Goal: Transaction & Acquisition: Purchase product/service

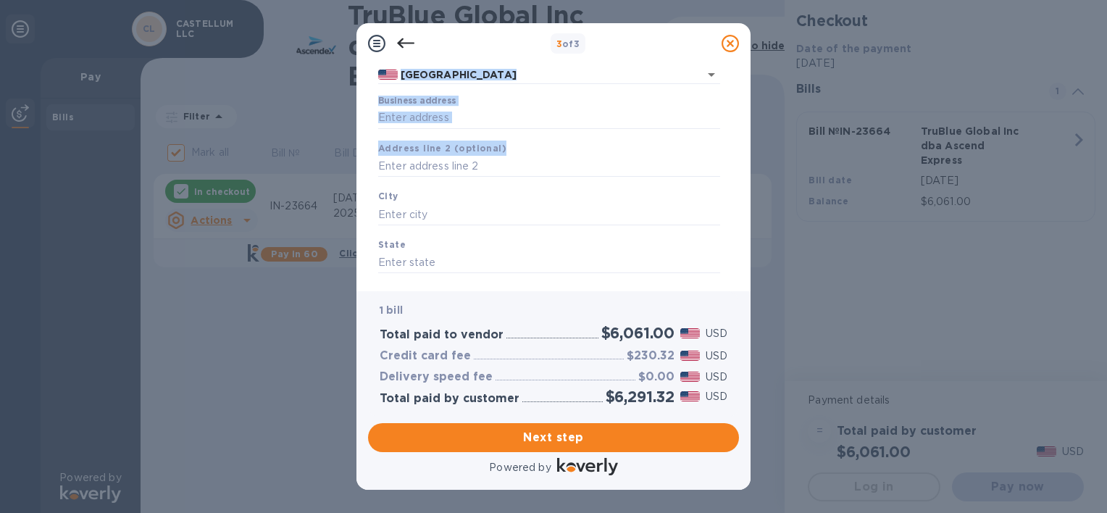
drag, startPoint x: 732, startPoint y: 150, endPoint x: 732, endPoint y: 80, distance: 69.5
click at [732, 80] on div "Business Information Legal business name Please provide the legal name that app…" at bounding box center [553, 172] width 371 height 216
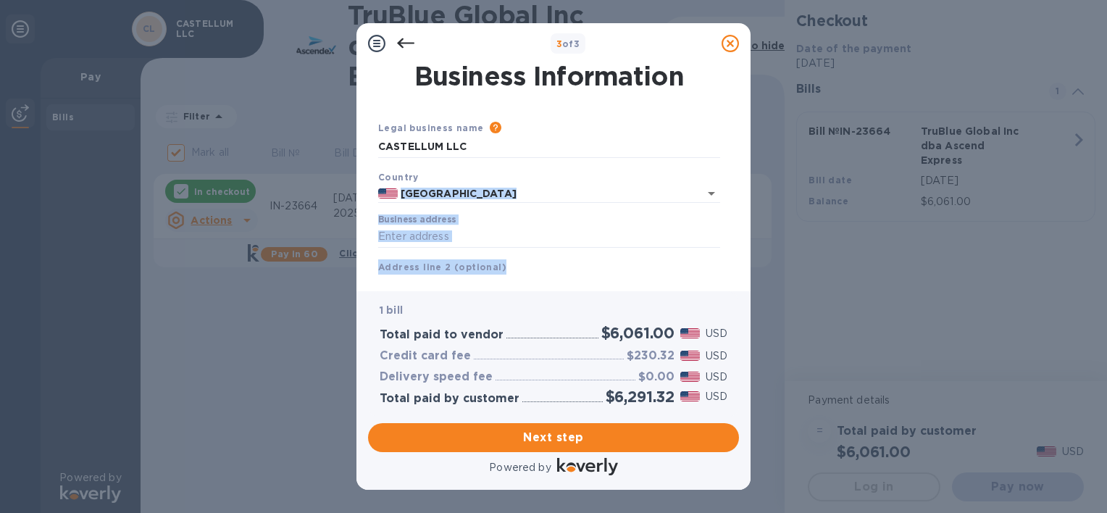
scroll to position [4, 0]
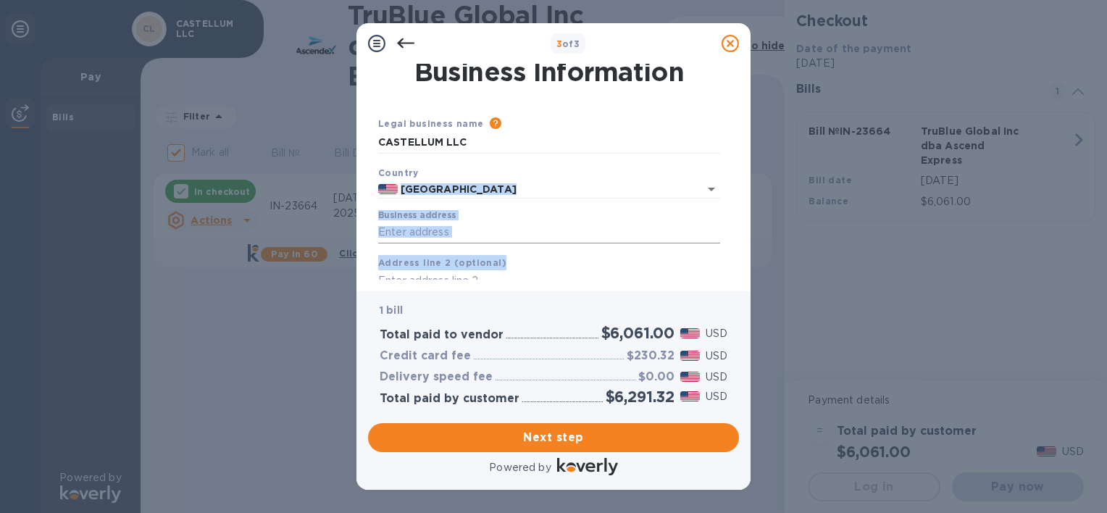
click at [458, 232] on input "Business address" at bounding box center [549, 233] width 342 height 22
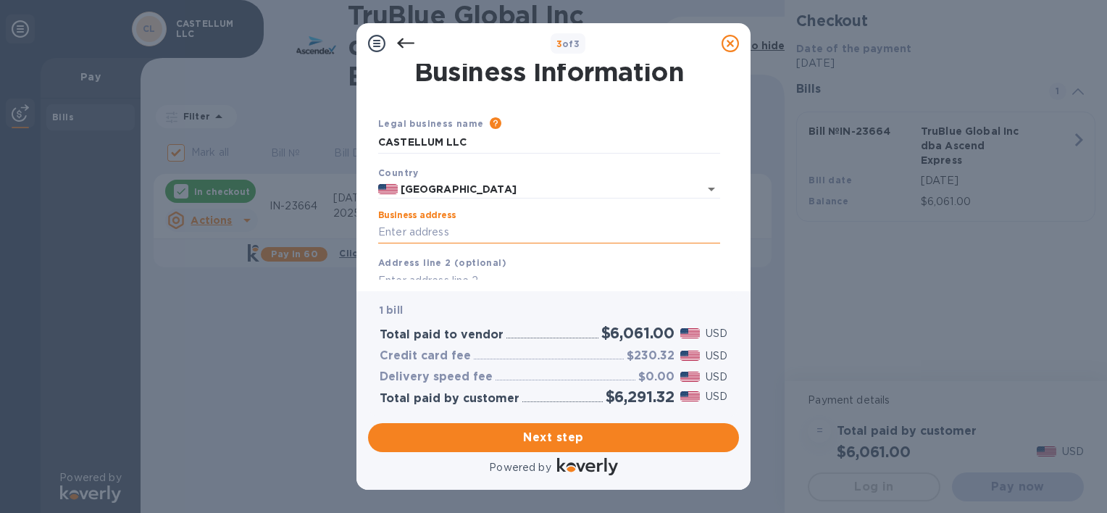
click at [458, 232] on input "Business address" at bounding box center [549, 233] width 342 height 22
type input "[STREET_ADDRESS]"
type input "Ste 728"
type input "Orlando"
type input "FL"
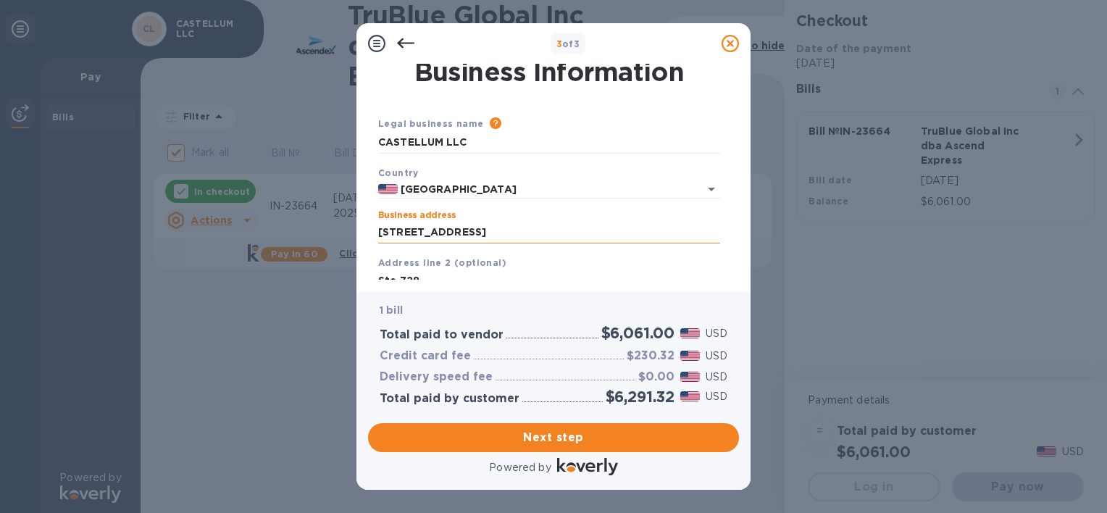
type input "32827"
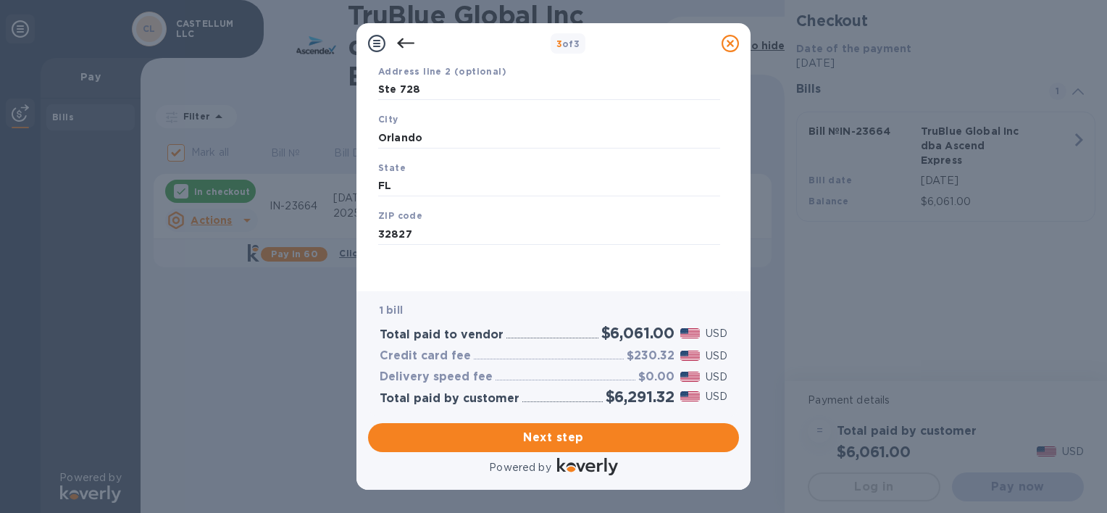
scroll to position [197, 0]
click at [665, 439] on span "Next step" at bounding box center [554, 437] width 348 height 17
click at [552, 133] on input "Orlando" at bounding box center [549, 136] width 342 height 22
type input "Orlando"
click at [663, 434] on span "Next step" at bounding box center [554, 437] width 348 height 17
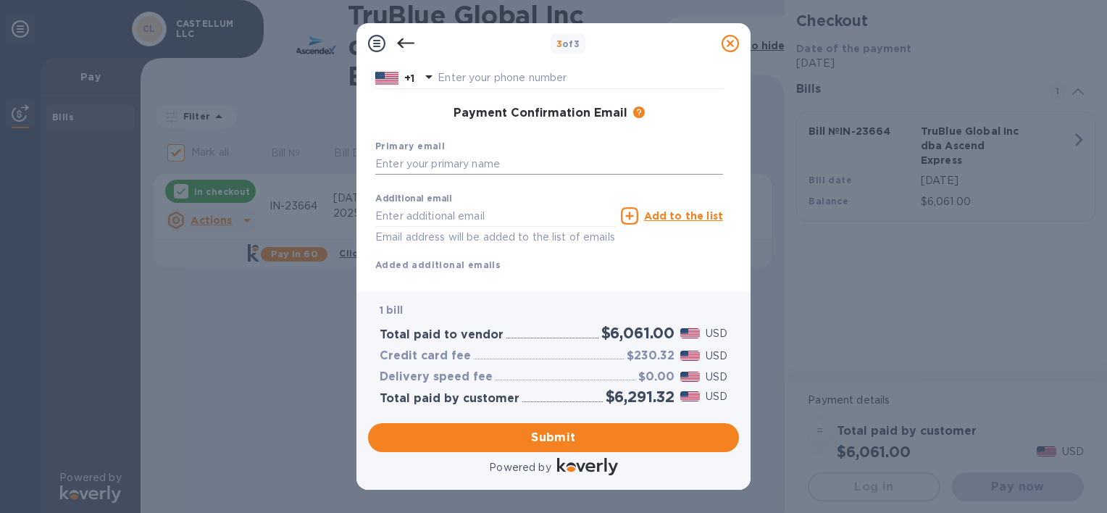
click at [502, 164] on input "text" at bounding box center [549, 165] width 348 height 22
type input "[EMAIL_ADDRESS][DOMAIN_NAME]"
type input "[PERSON_NAME]"
type input "4076332429"
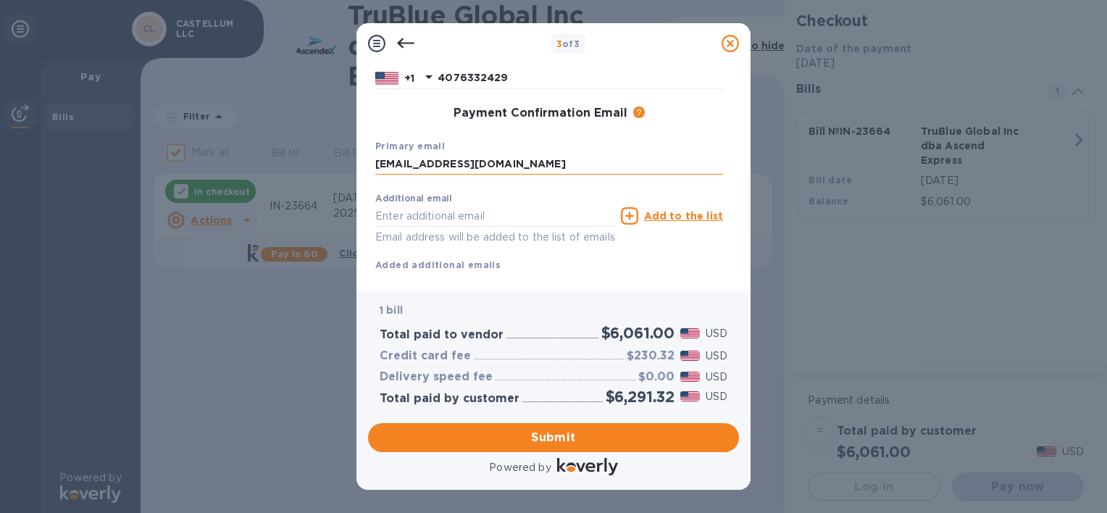
type input "[EMAIL_ADDRESS][DOMAIN_NAME]"
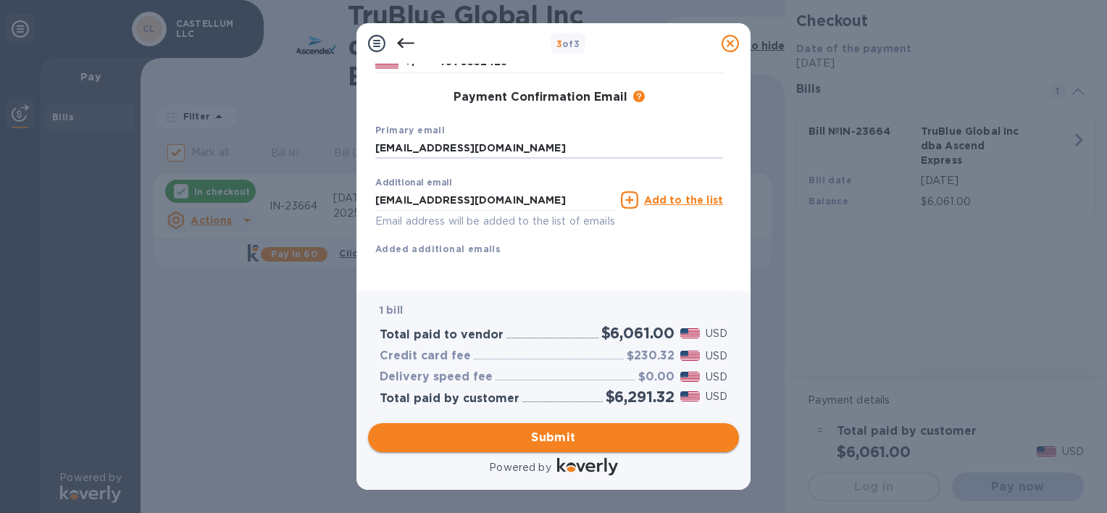
click at [692, 446] on button "Submit" at bounding box center [553, 437] width 371 height 29
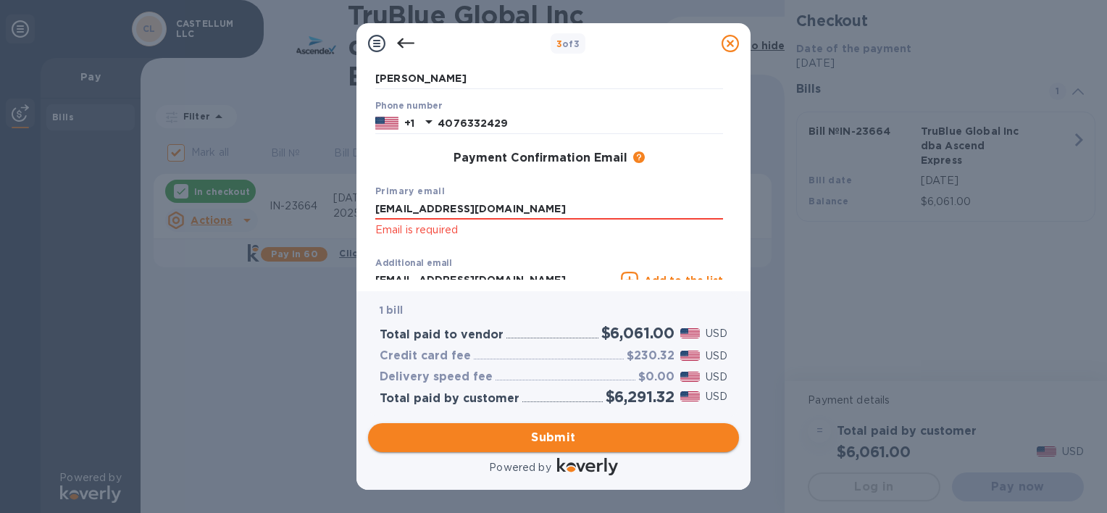
scroll to position [168, 0]
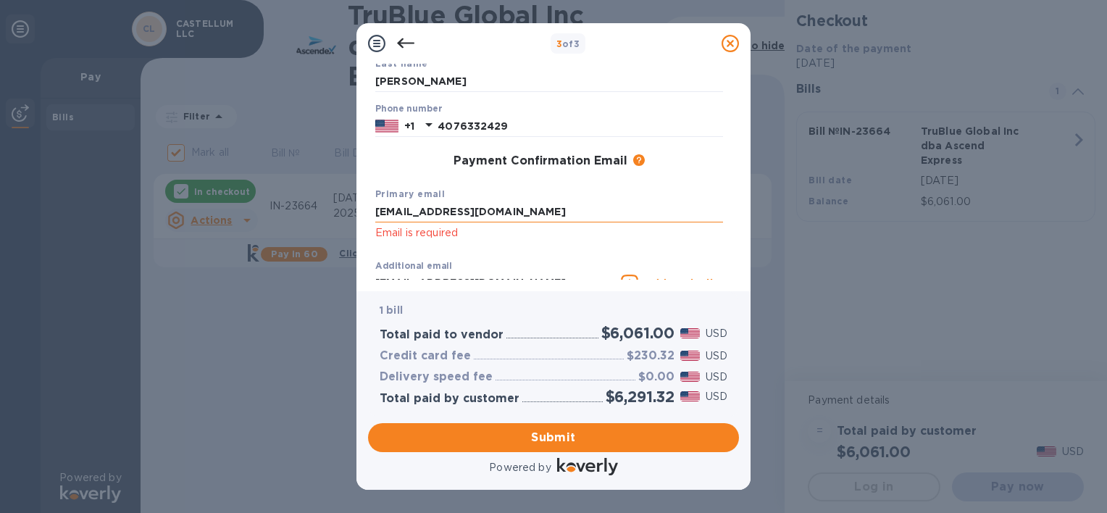
click at [560, 212] on input "[EMAIL_ADDRESS][DOMAIN_NAME]" at bounding box center [549, 212] width 348 height 22
type input "[EMAIL_ADDRESS][DOMAIN_NAME]"
click at [692, 222] on input "[EMAIL_ADDRESS][DOMAIN_NAME]" at bounding box center [549, 212] width 348 height 22
click at [655, 446] on button "Submit" at bounding box center [553, 437] width 371 height 29
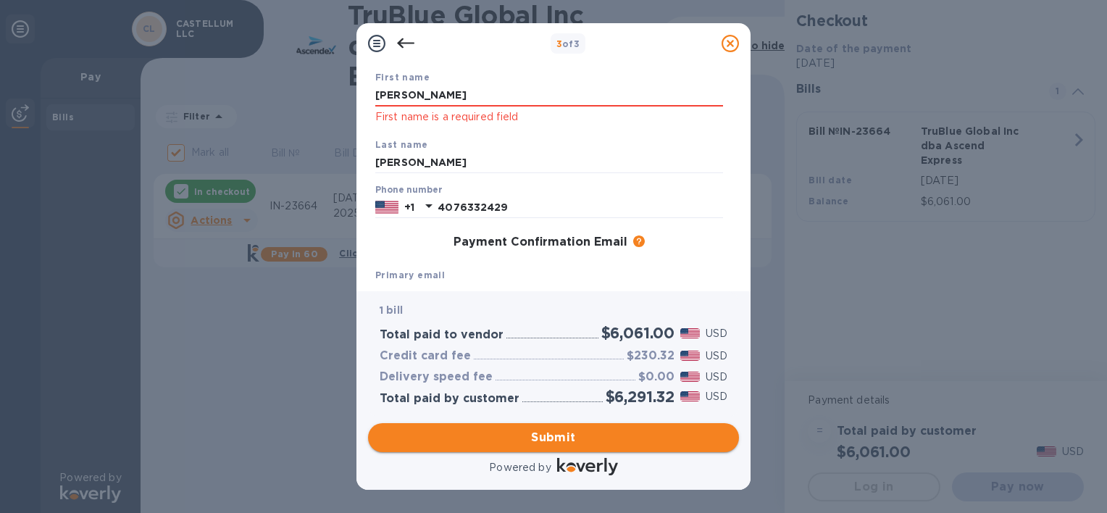
scroll to position [0, 0]
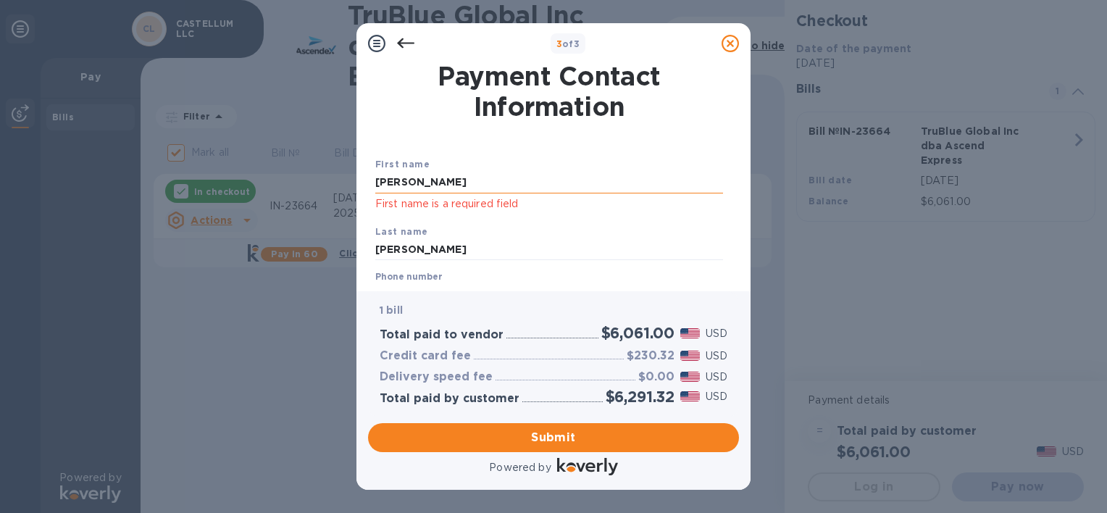
click at [512, 180] on input "[PERSON_NAME]" at bounding box center [549, 183] width 348 height 22
type input "DAVId"
click at [690, 251] on input "[PERSON_NAME]" at bounding box center [549, 250] width 348 height 22
type input "DUENAs"
click at [678, 435] on span "Submit" at bounding box center [554, 437] width 348 height 17
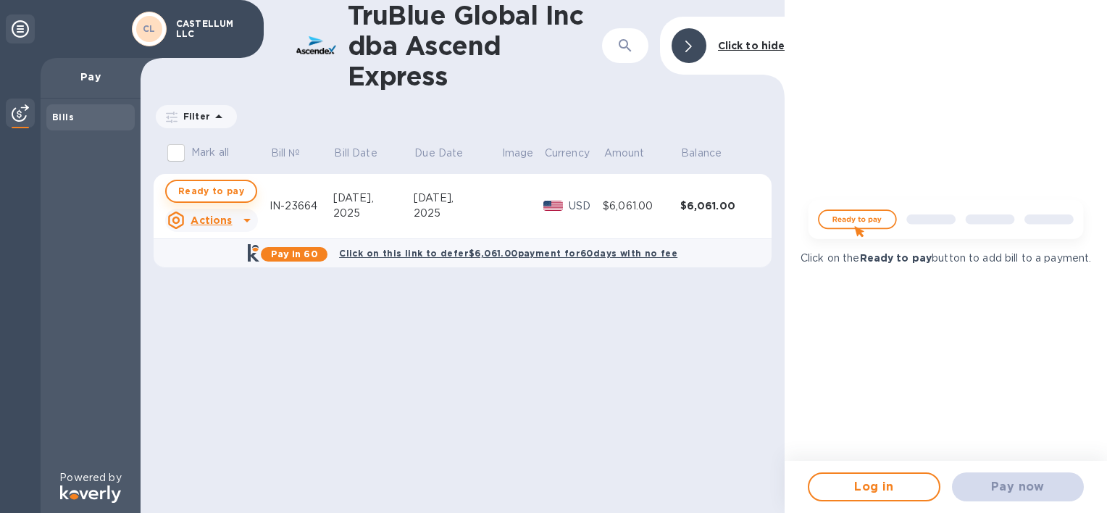
click at [210, 188] on span "Ready to pay" at bounding box center [211, 191] width 66 height 17
checkbox input "true"
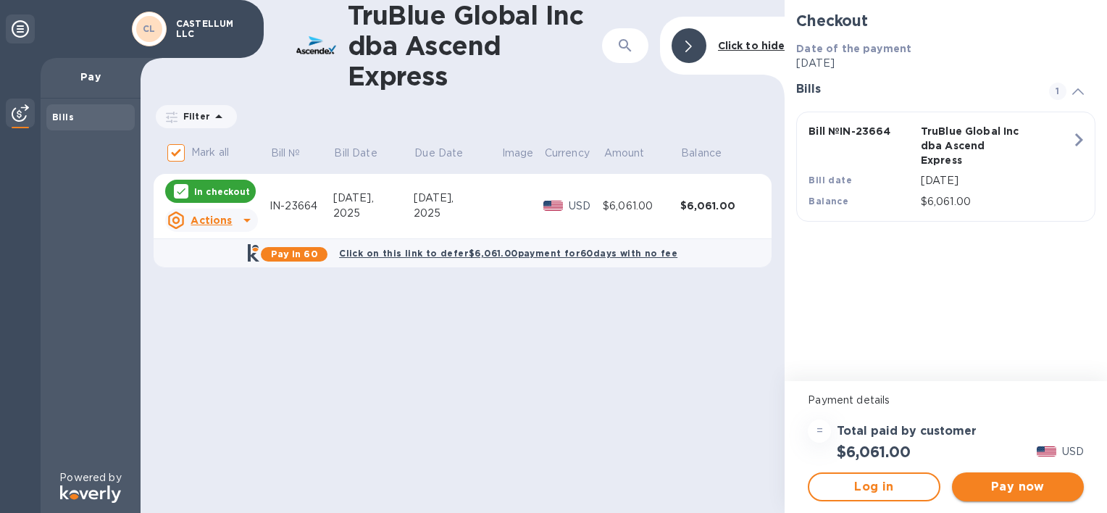
click at [1052, 482] on span "Pay now" at bounding box center [1017, 486] width 109 height 17
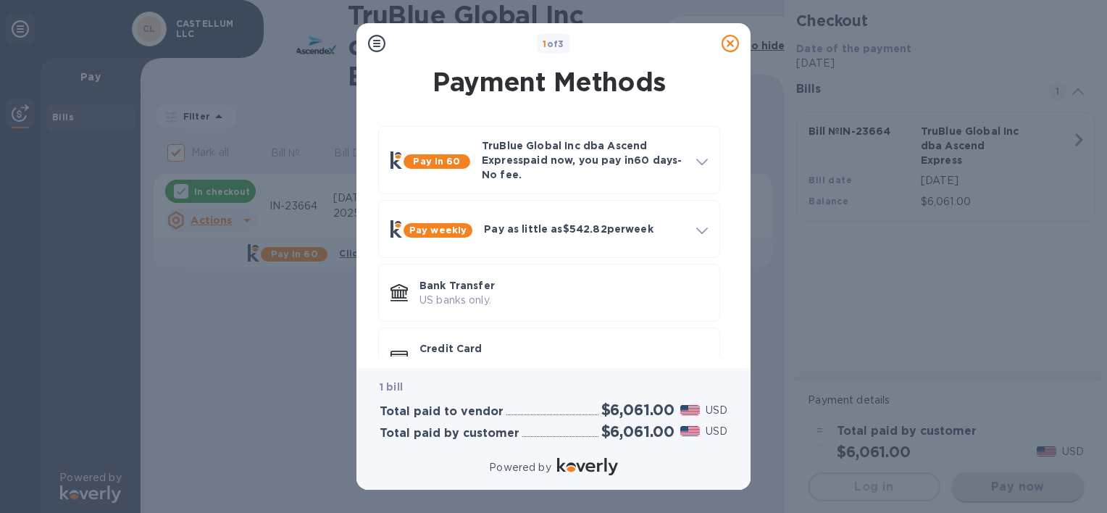
scroll to position [40, 0]
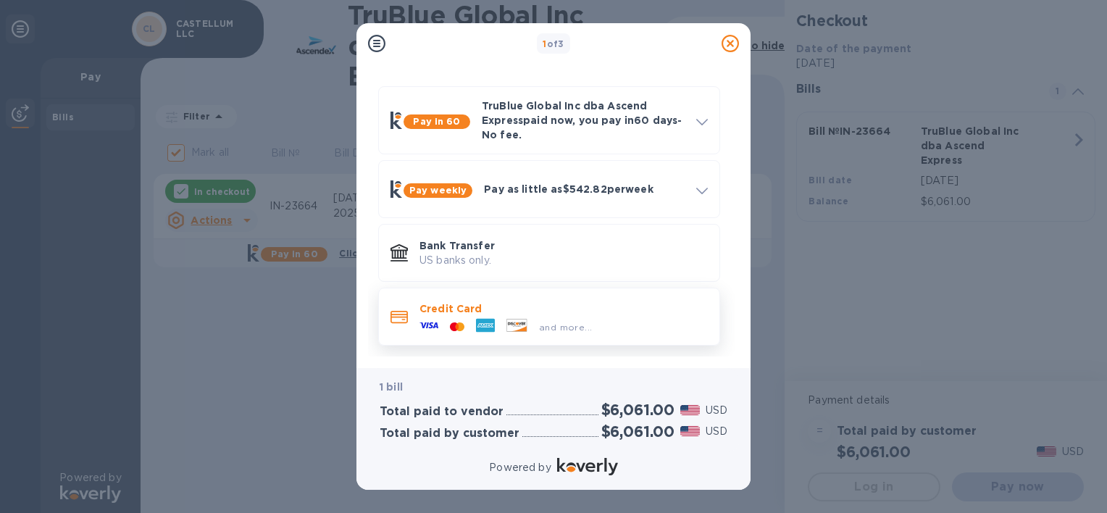
click at [568, 324] on span "and more..." at bounding box center [565, 327] width 53 height 11
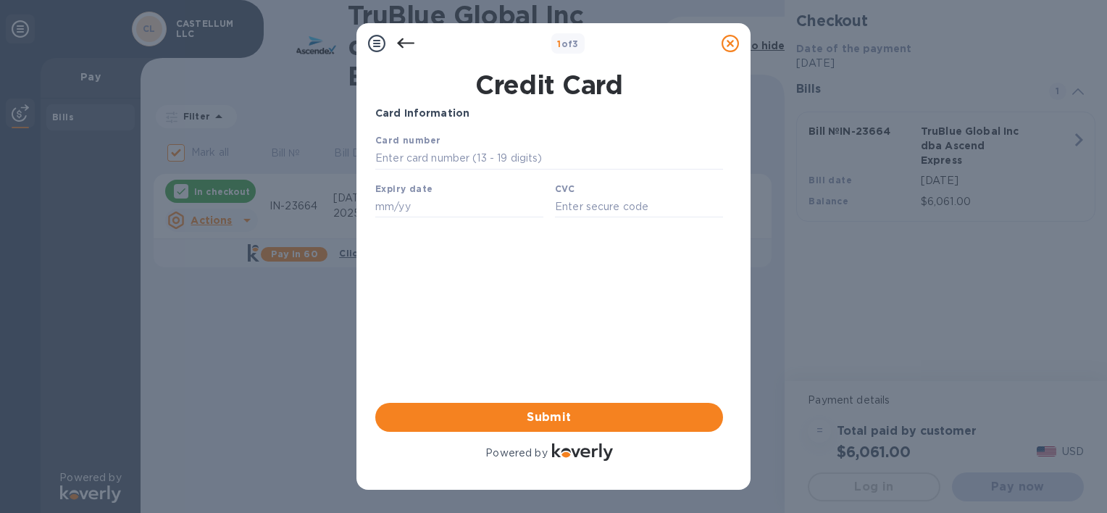
scroll to position [0, 0]
click at [640, 156] on input "text" at bounding box center [549, 159] width 348 height 22
type input "[CREDIT_CARD_NUMBER]"
type input "12/27"
type input "7090"
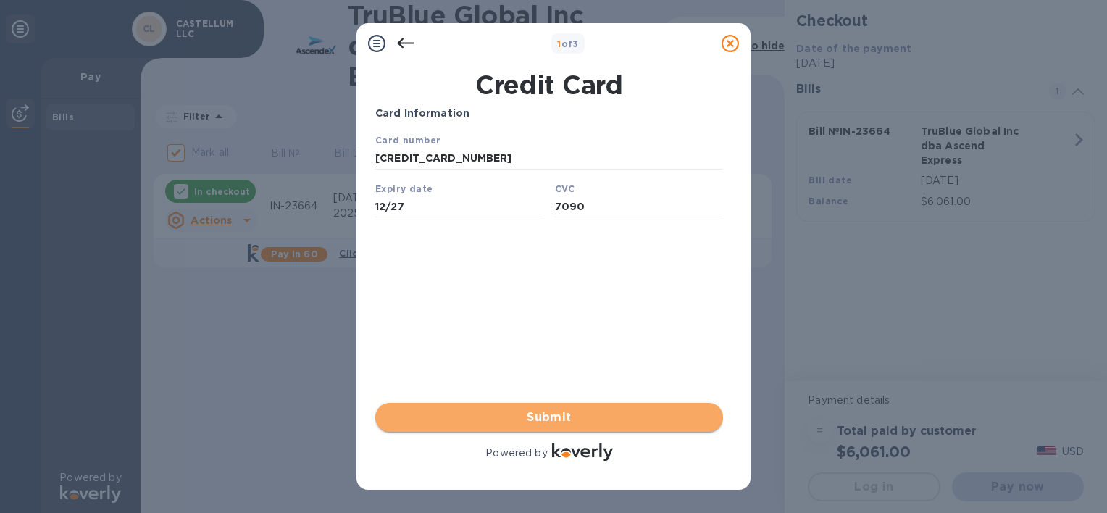
click at [464, 406] on button "Submit" at bounding box center [549, 417] width 348 height 29
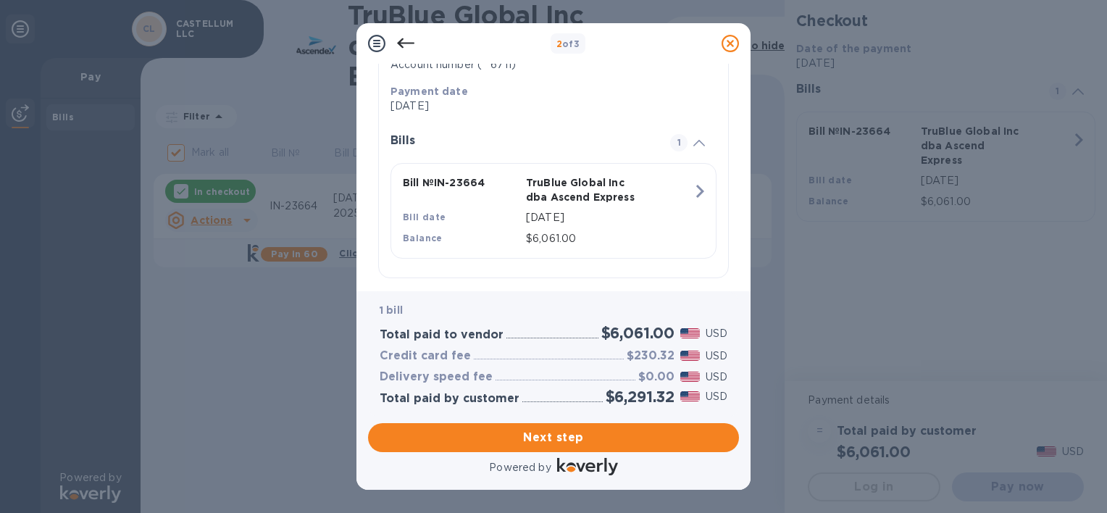
scroll to position [291, 0]
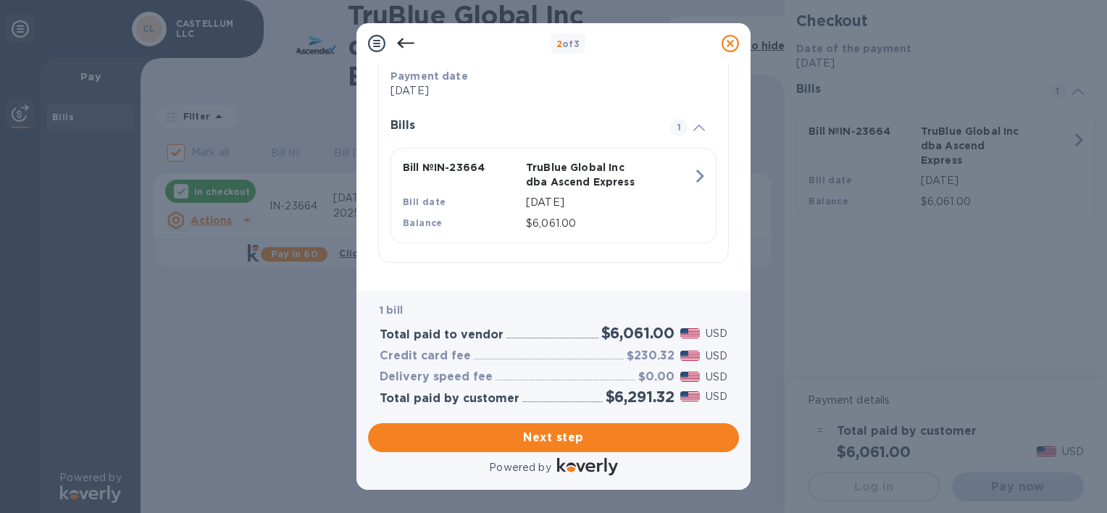
click at [743, 277] on div "Review and Confirm TruBlue Global Inc dba Ascend Express Credit card • 1 bill T…" at bounding box center [553, 177] width 394 height 227
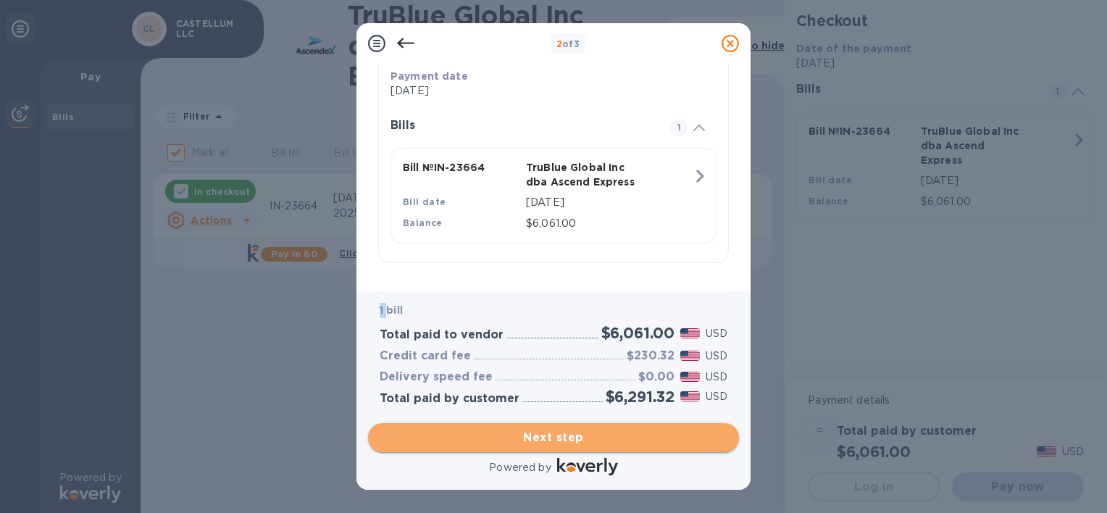
click at [629, 440] on span "Next step" at bounding box center [554, 437] width 348 height 17
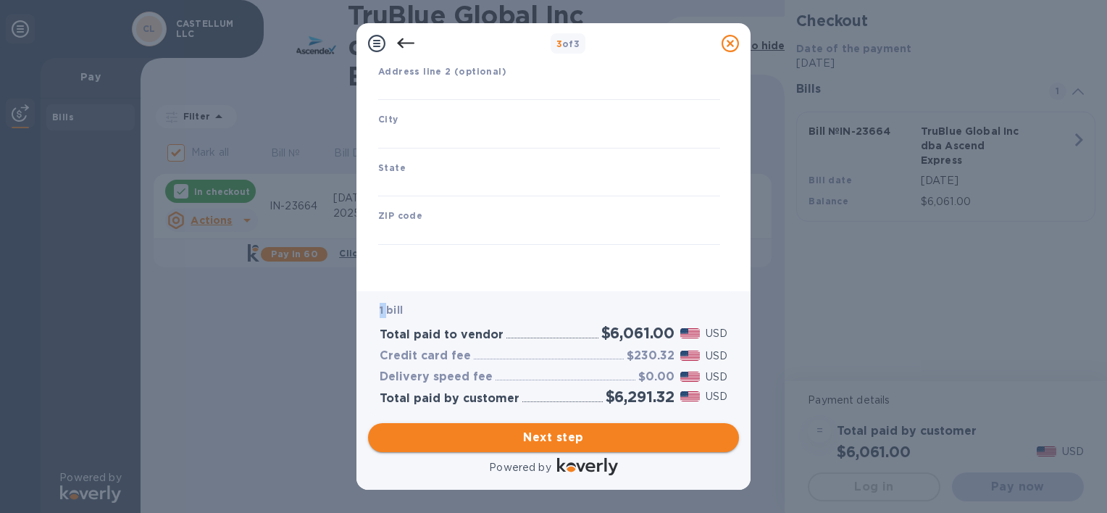
type input "[GEOGRAPHIC_DATA]"
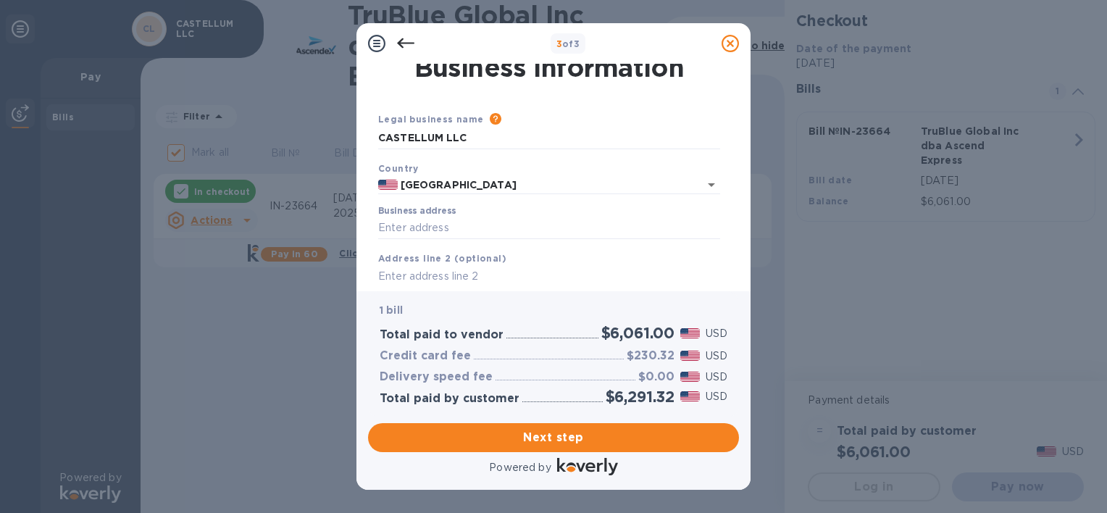
click at [522, 239] on div "Business address" at bounding box center [548, 222] width 353 height 45
click at [519, 231] on input "Business address" at bounding box center [549, 228] width 342 height 22
type input "[STREET_ADDRESS]"
type input "Ste 728"
type input "Orlando"
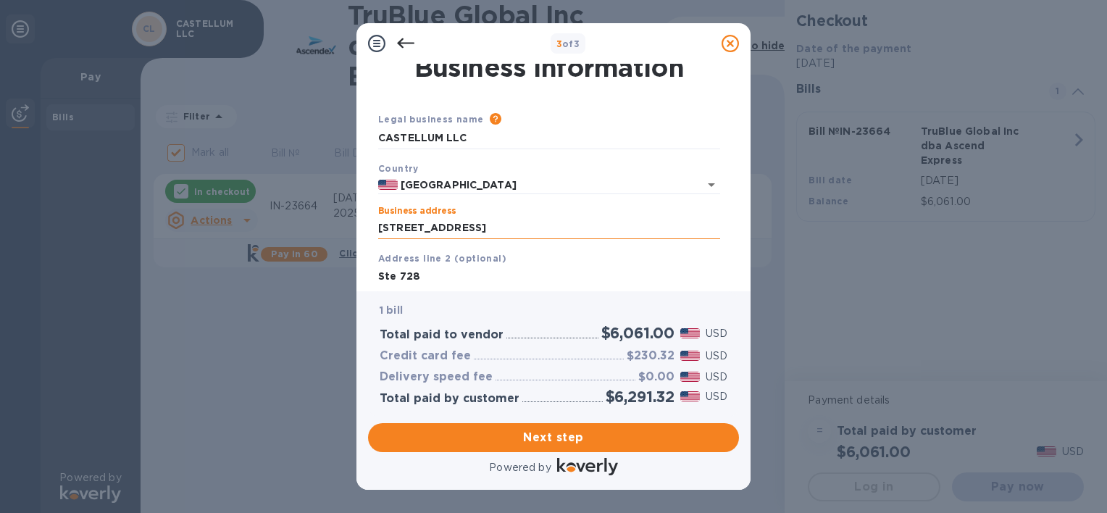
type input "FL"
type input "32827"
drag, startPoint x: 524, startPoint y: 225, endPoint x: 260, endPoint y: 210, distance: 264.8
click at [260, 210] on div "3 of 3 Business Information Legal business name Please provide the legal name t…" at bounding box center [553, 256] width 1107 height 513
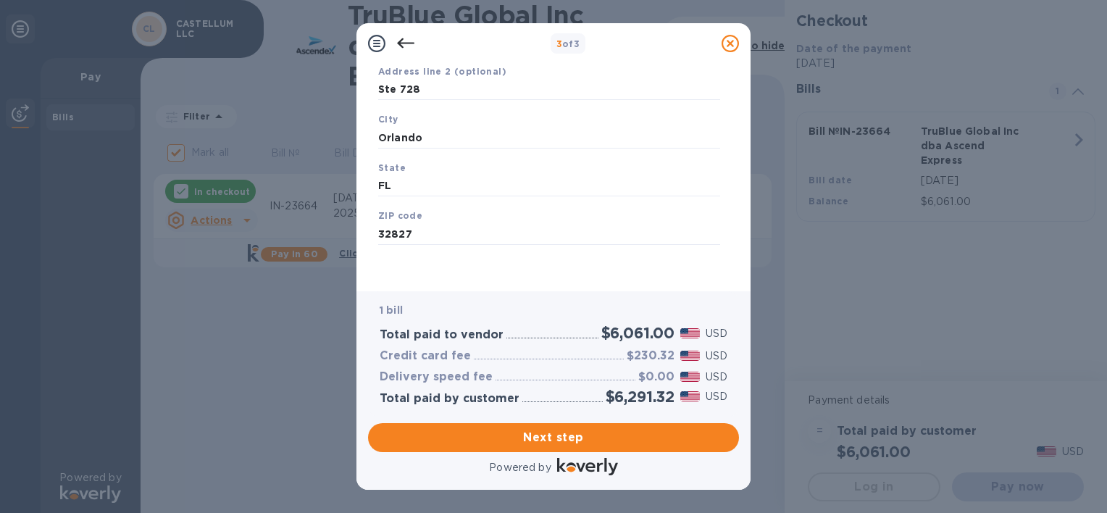
scroll to position [196, 0]
click at [669, 443] on span "Next step" at bounding box center [554, 437] width 348 height 17
click at [444, 141] on input "Orlando" at bounding box center [549, 137] width 342 height 22
type input "Orlando"
click at [712, 426] on button "Next step" at bounding box center [553, 437] width 371 height 29
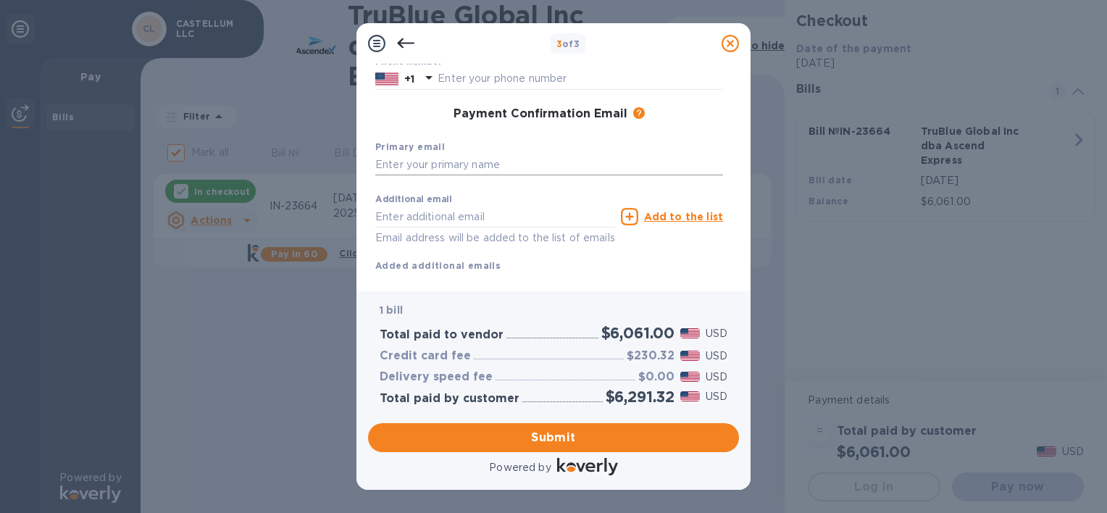
click at [585, 167] on input "text" at bounding box center [549, 165] width 348 height 22
type input "[EMAIL_ADDRESS][DOMAIN_NAME]"
type input "[PERSON_NAME]"
type input "4076332429"
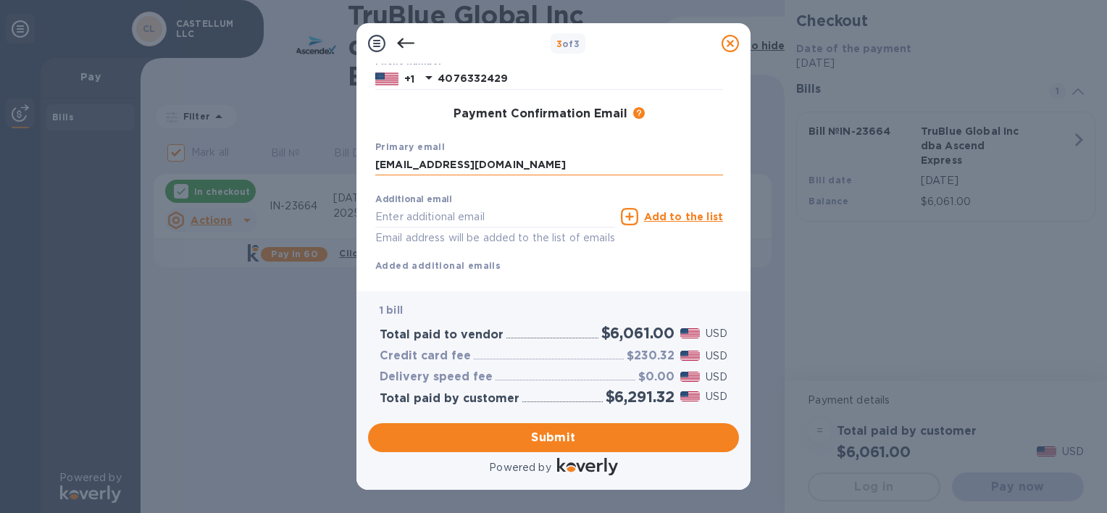
type input "[EMAIL_ADDRESS][DOMAIN_NAME]"
click at [679, 125] on div "Payment Confirmation Email The added email addresses will be used to send the p…" at bounding box center [548, 114] width 359 height 26
click at [564, 216] on input "[EMAIL_ADDRESS][DOMAIN_NAME]" at bounding box center [495, 217] width 240 height 22
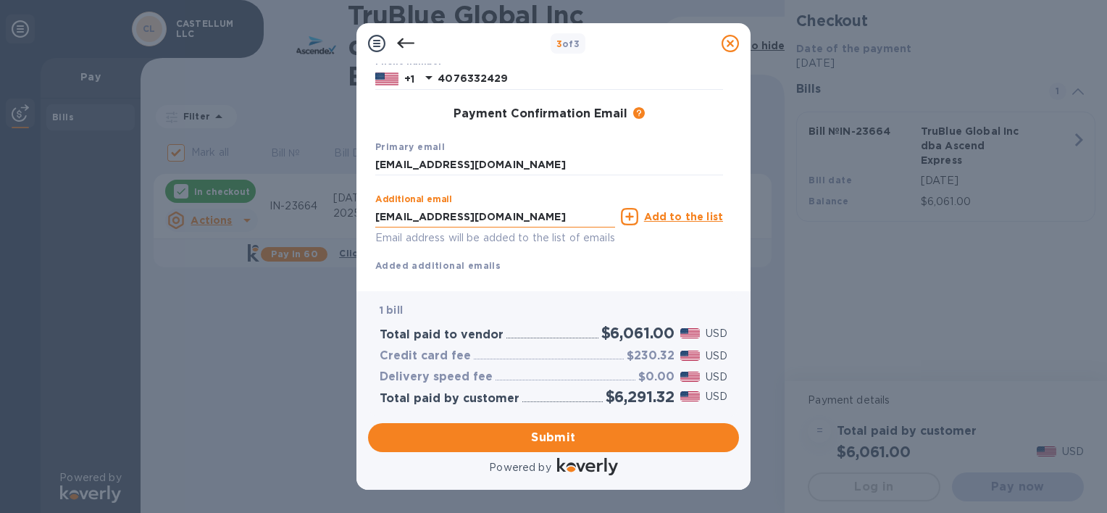
type input "[EMAIL_ADDRESS][DOMAIN_NAME]"
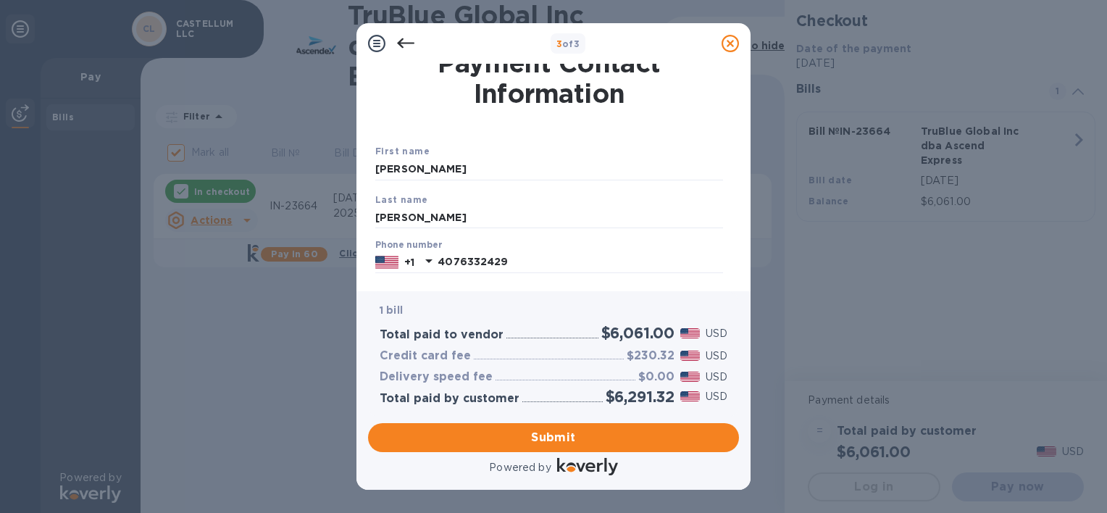
scroll to position [10, 0]
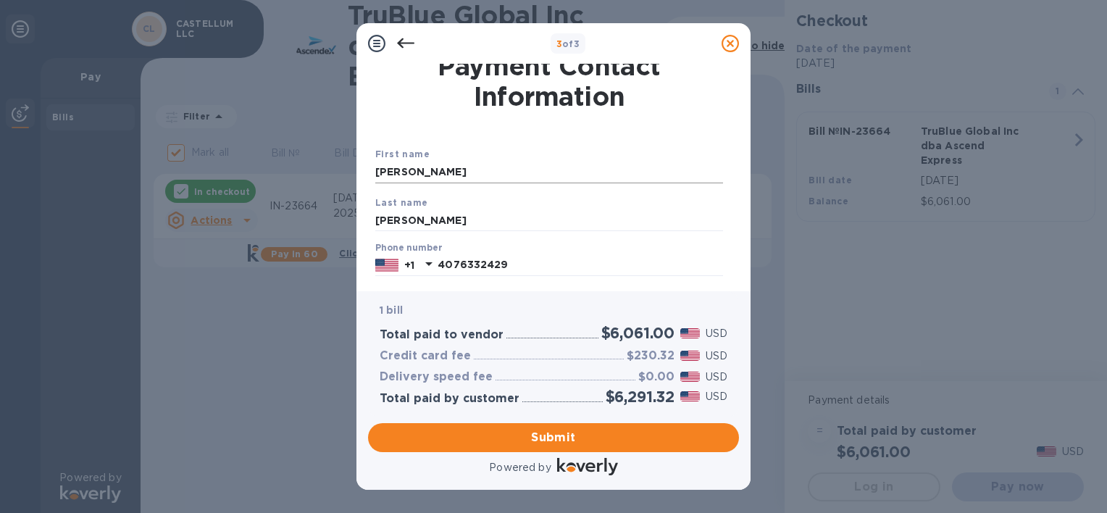
click at [669, 175] on input "[PERSON_NAME]" at bounding box center [549, 173] width 348 height 22
type input "DAVId"
click at [693, 243] on div "Phone number +1 4076332429" at bounding box center [549, 259] width 348 height 33
click at [642, 221] on input "[PERSON_NAME]" at bounding box center [549, 220] width 348 height 22
type input "DUENAs"
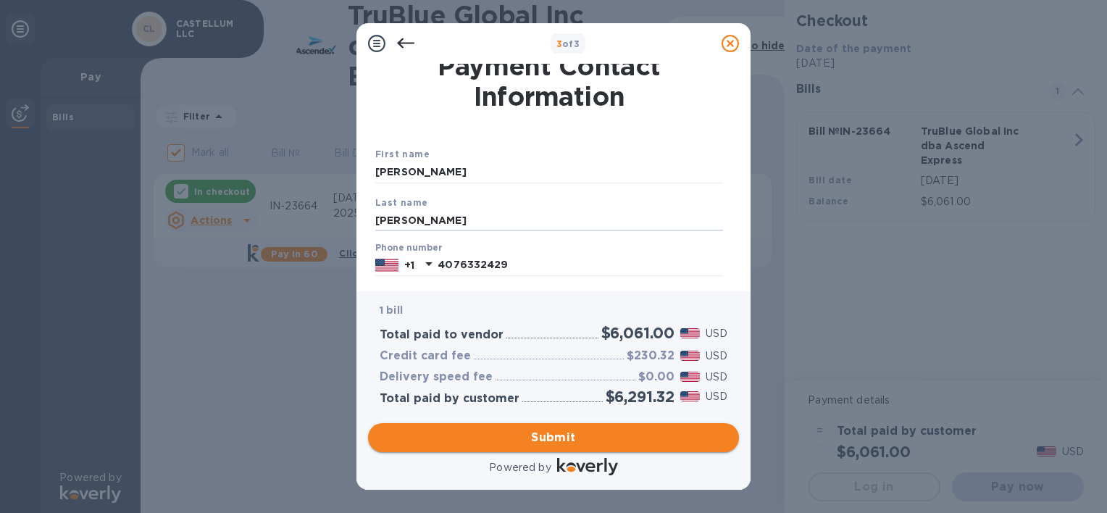
click at [684, 435] on span "Submit" at bounding box center [554, 437] width 348 height 17
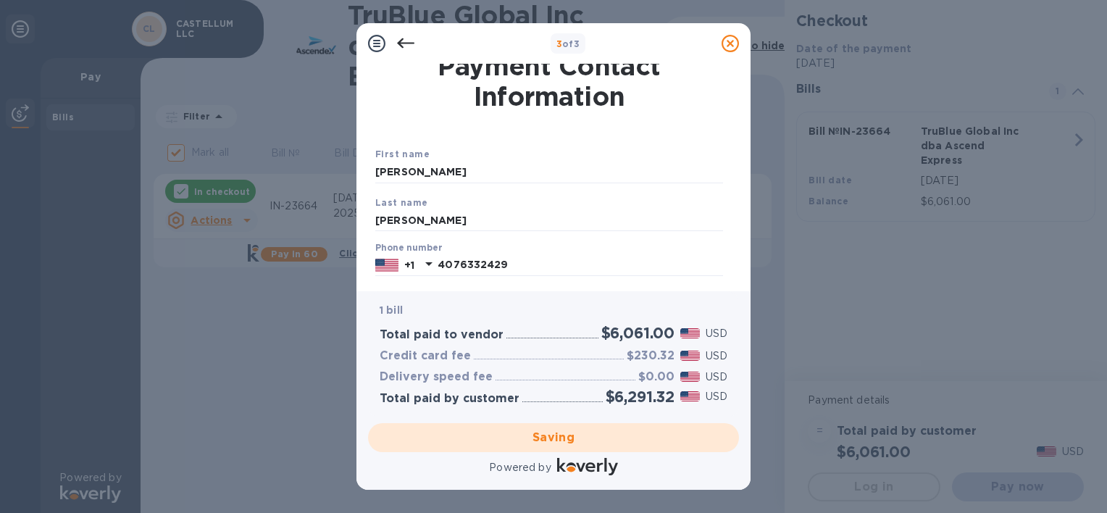
checkbox input "false"
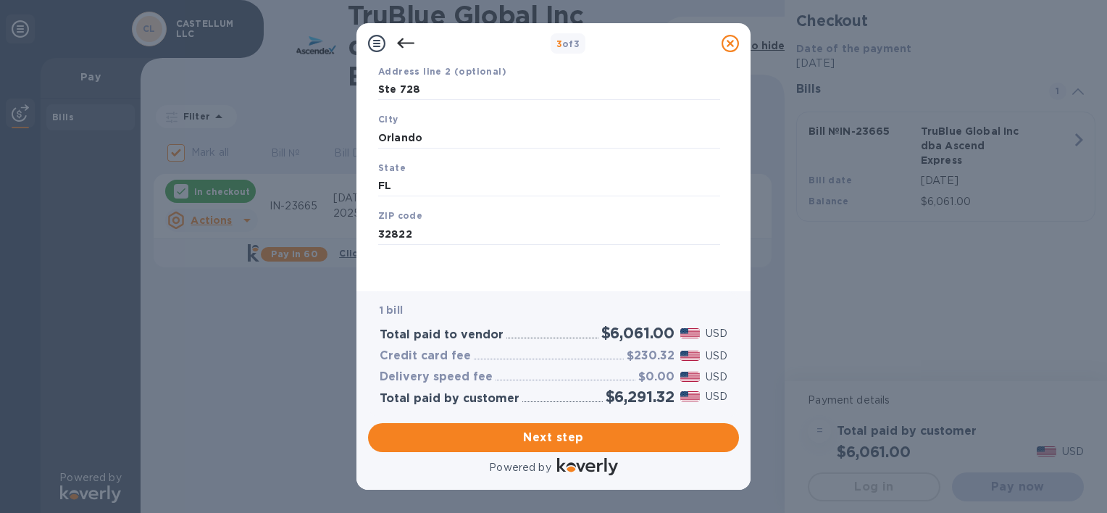
scroll to position [197, 0]
click at [476, 237] on input "32822" at bounding box center [549, 234] width 342 height 22
type input "32827"
click at [669, 432] on span "Next step" at bounding box center [554, 437] width 348 height 17
click at [429, 145] on input "Orlando" at bounding box center [549, 136] width 342 height 22
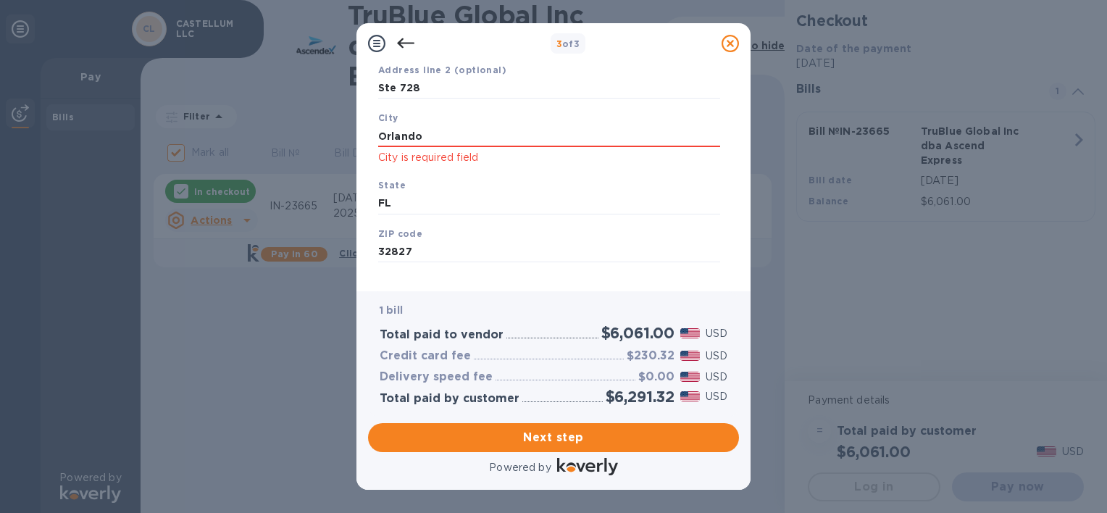
drag, startPoint x: 429, startPoint y: 145, endPoint x: 362, endPoint y: 127, distance: 69.1
click at [362, 127] on div "Business Information Legal business name Please provide the legal name that app…" at bounding box center [553, 177] width 394 height 227
type input "Orlando"
click at [441, 441] on span "Next step" at bounding box center [554, 437] width 348 height 17
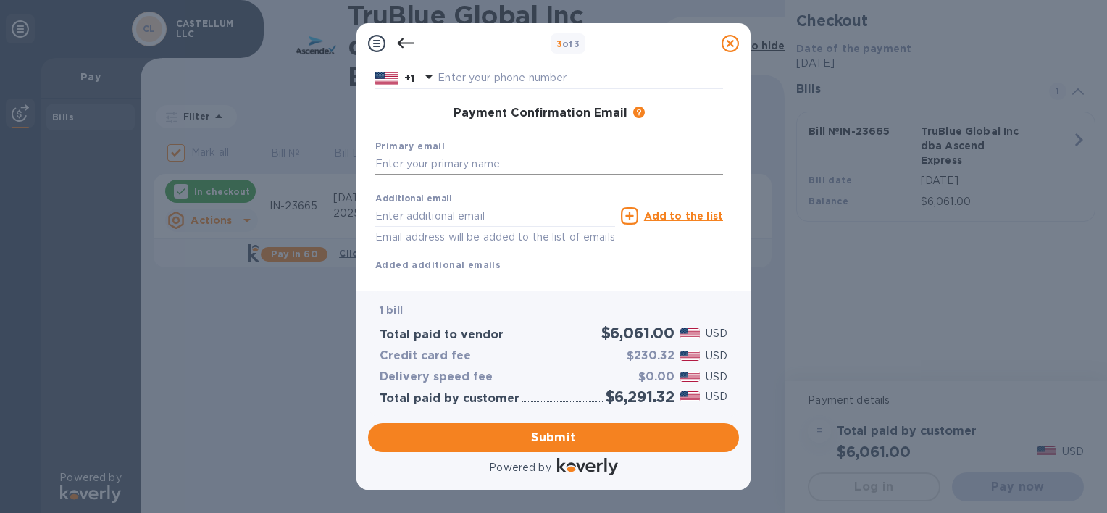
click at [506, 165] on input "text" at bounding box center [549, 165] width 348 height 22
type input "[EMAIL_ADDRESS][DOMAIN_NAME]"
type input "[DEMOGRAPHIC_DATA]"
type input "[PERSON_NAME]"
type input "4077608376"
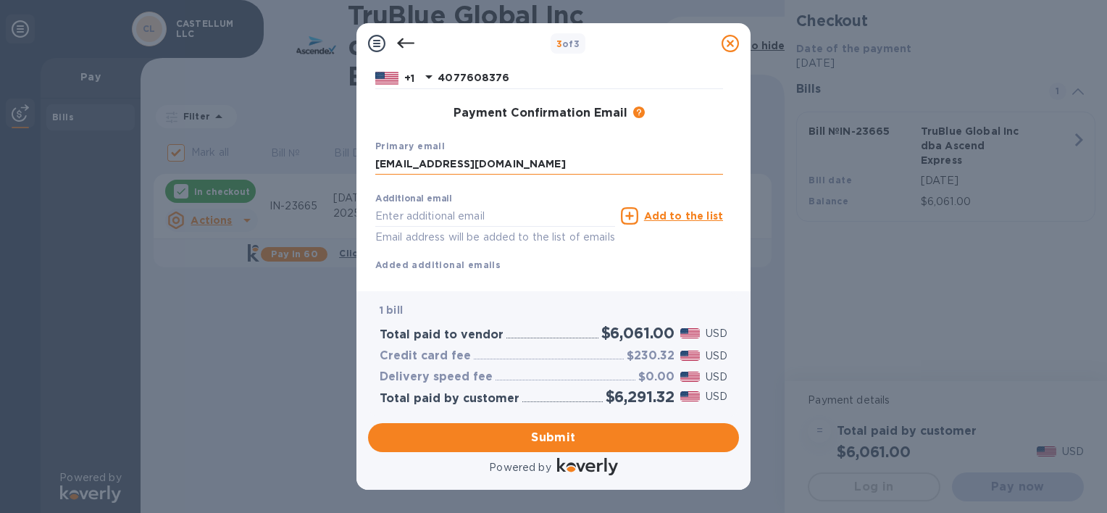
type input "[EMAIL_ADDRESS][DOMAIN_NAME]"
click at [498, 440] on span "Submit" at bounding box center [554, 437] width 348 height 17
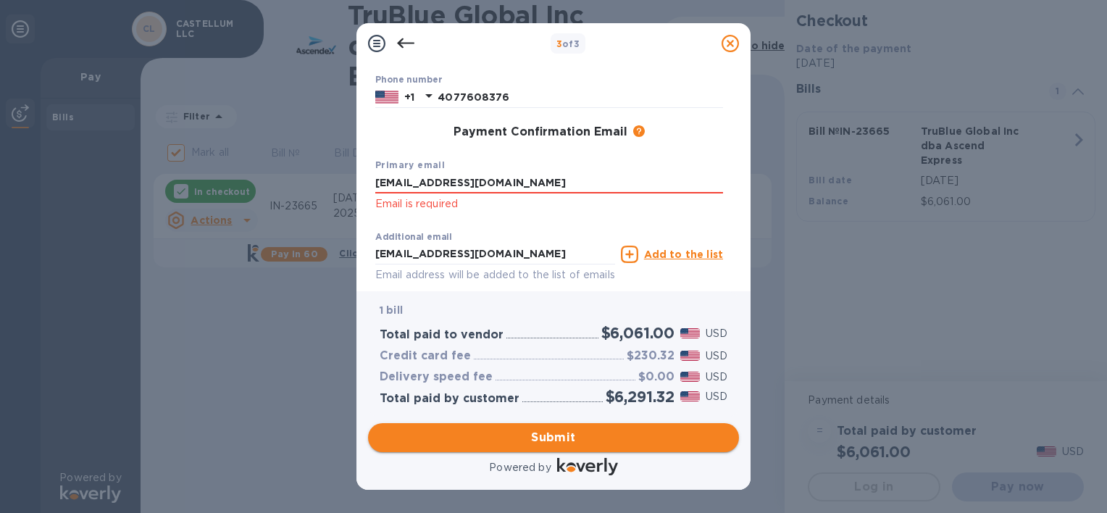
scroll to position [216, 0]
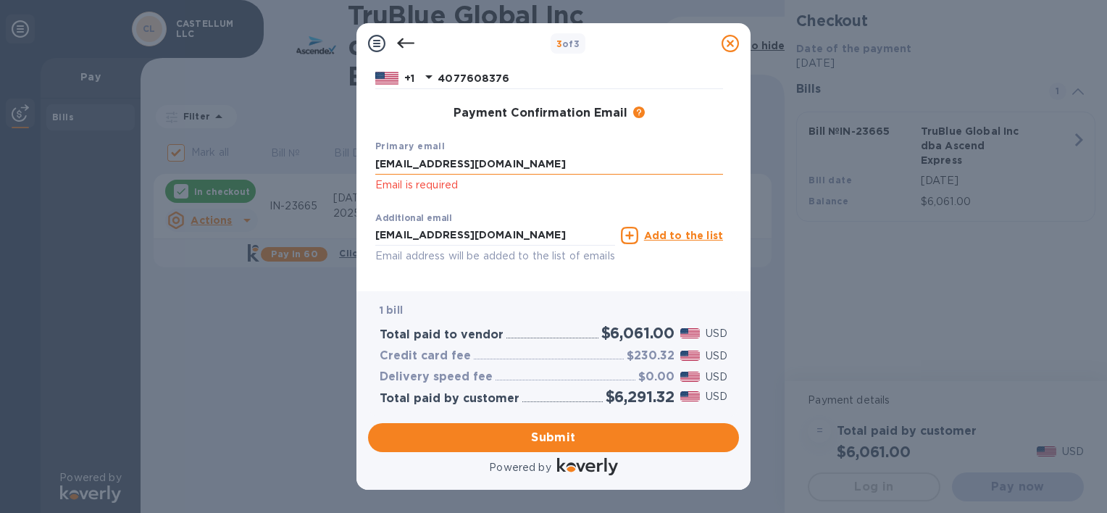
click at [554, 159] on input "[EMAIL_ADDRESS][DOMAIN_NAME]" at bounding box center [549, 165] width 348 height 22
type input "[EMAIL_ADDRESS][DOMAIN_NAME]"
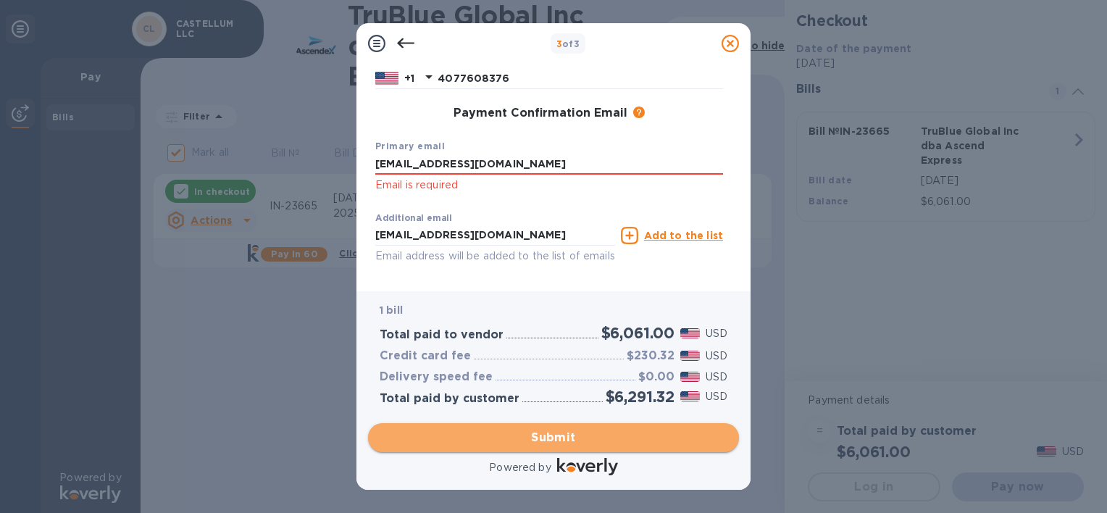
click at [542, 443] on span "Submit" at bounding box center [554, 437] width 348 height 17
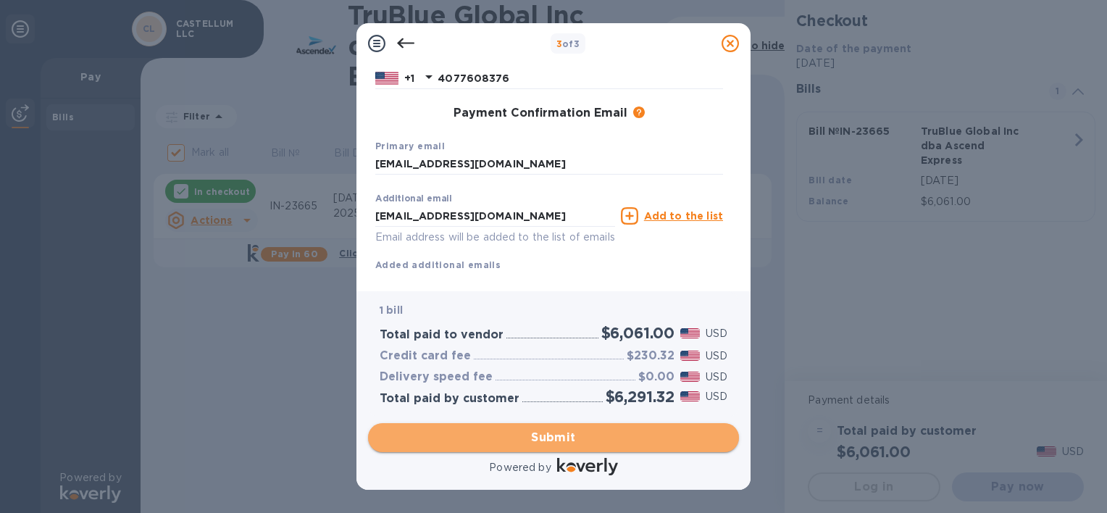
drag, startPoint x: 542, startPoint y: 443, endPoint x: 535, endPoint y: 441, distance: 7.6
click at [535, 441] on span "Submit" at bounding box center [554, 437] width 348 height 17
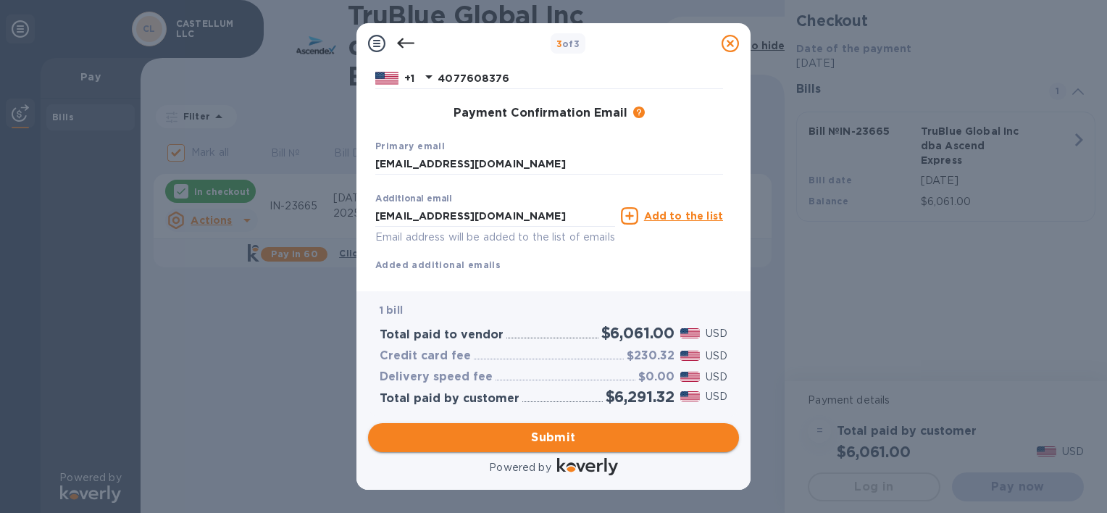
click at [553, 445] on span "Submit" at bounding box center [554, 437] width 348 height 17
drag, startPoint x: 731, startPoint y: 180, endPoint x: 732, endPoint y: 81, distance: 99.2
click at [732, 81] on div "Payment Contact Information First name [PERSON_NAME] First name is a required f…" at bounding box center [553, 172] width 371 height 216
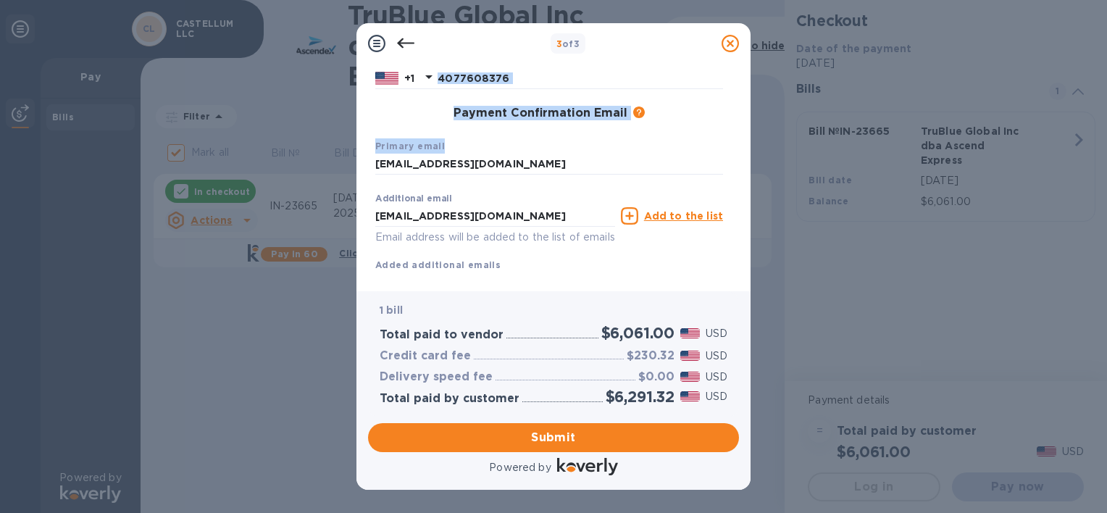
drag, startPoint x: 732, startPoint y: 81, endPoint x: 732, endPoint y: 98, distance: 16.7
click at [732, 98] on div "Payment Contact Information First name [PERSON_NAME] First name is a required f…" at bounding box center [553, 172] width 371 height 216
click at [739, 75] on div "Payment Contact Information First name [PERSON_NAME] First name is a required f…" at bounding box center [553, 177] width 394 height 227
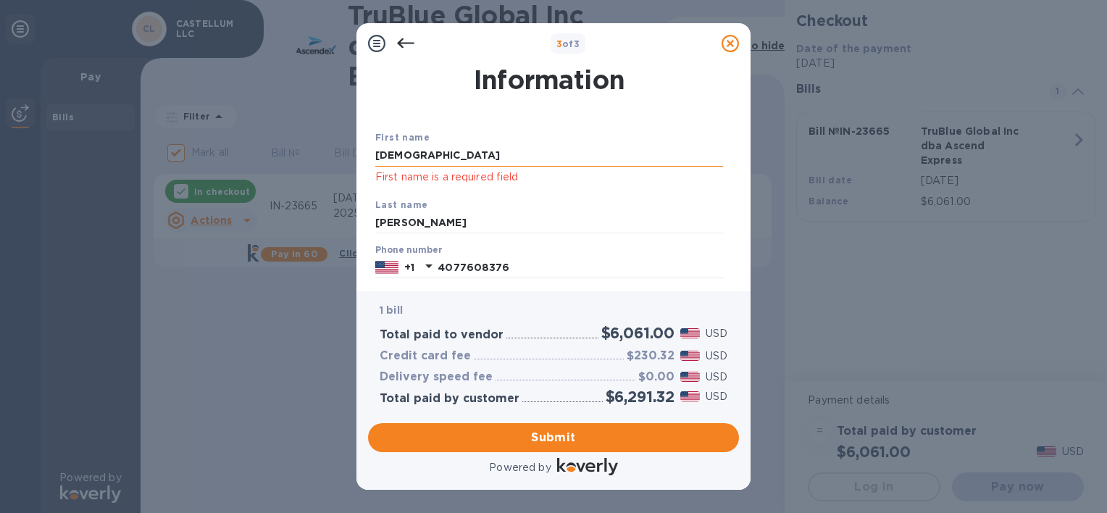
click at [492, 154] on input "[DEMOGRAPHIC_DATA]" at bounding box center [549, 156] width 348 height 22
type input "J"
type input "[PERSON_NAME]"
type input "4076332429"
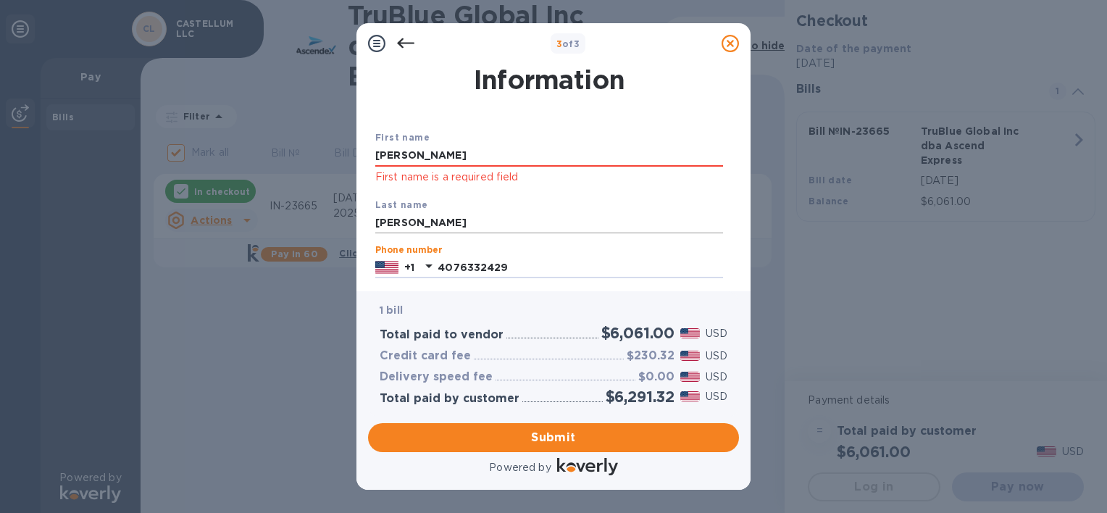
click at [635, 220] on input "[PERSON_NAME]" at bounding box center [549, 223] width 348 height 22
click at [591, 154] on input "[PERSON_NAME]" at bounding box center [549, 156] width 348 height 22
type input "[PERSON_NAME]"
click at [797, 243] on div "3 of 3 Payment Contact Information First name [PERSON_NAME] First name is a req…" at bounding box center [553, 256] width 1107 height 513
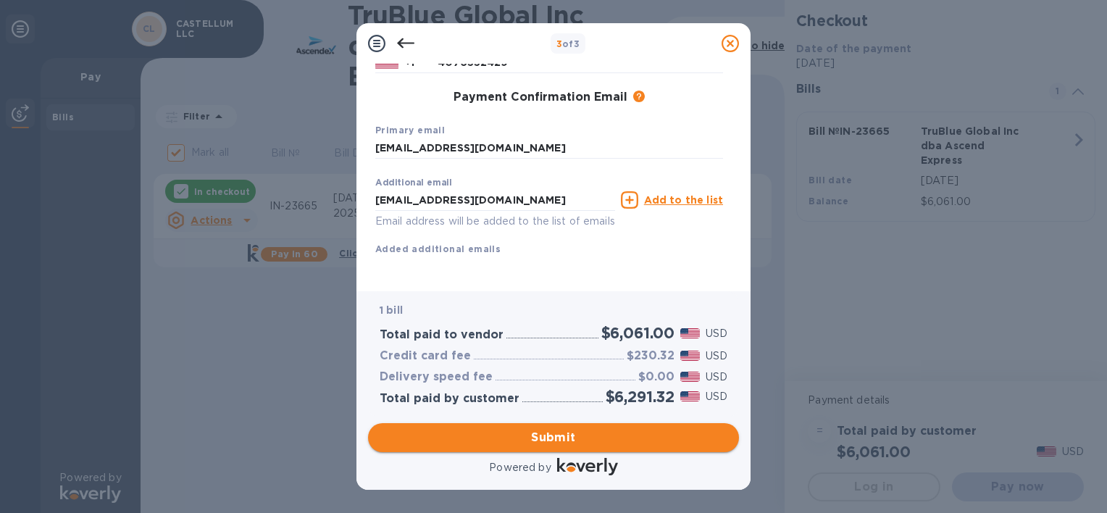
click at [650, 435] on span "Submit" at bounding box center [554, 437] width 348 height 17
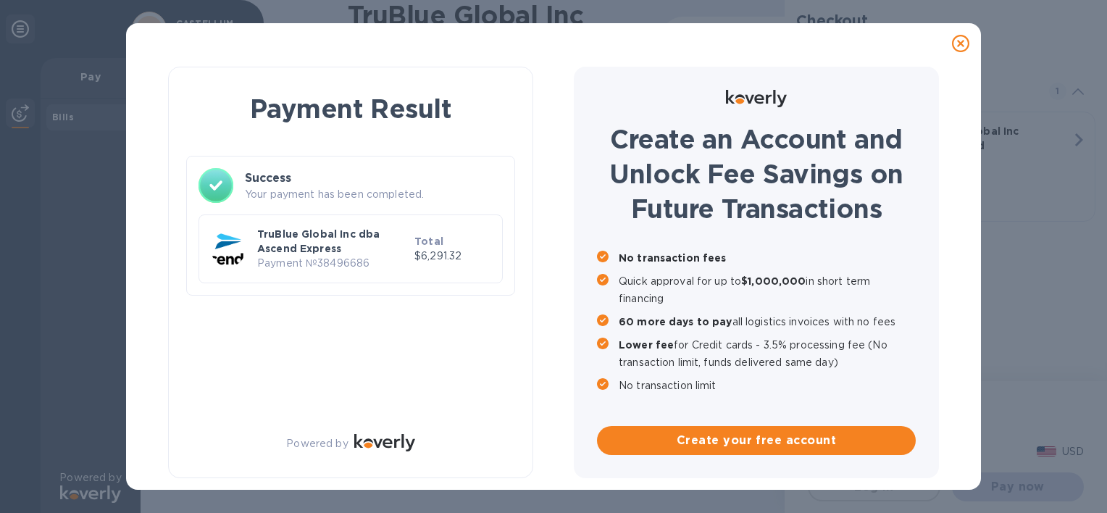
checkbox input "false"
drag, startPoint x: 737, startPoint y: 264, endPoint x: 740, endPoint y: 154, distance: 110.1
click at [740, 154] on div "Payment Result Success Your payment has been completed. TruBlue Global Inc dba …" at bounding box center [554, 277] width 832 height 426
